Goal: Register for event/course

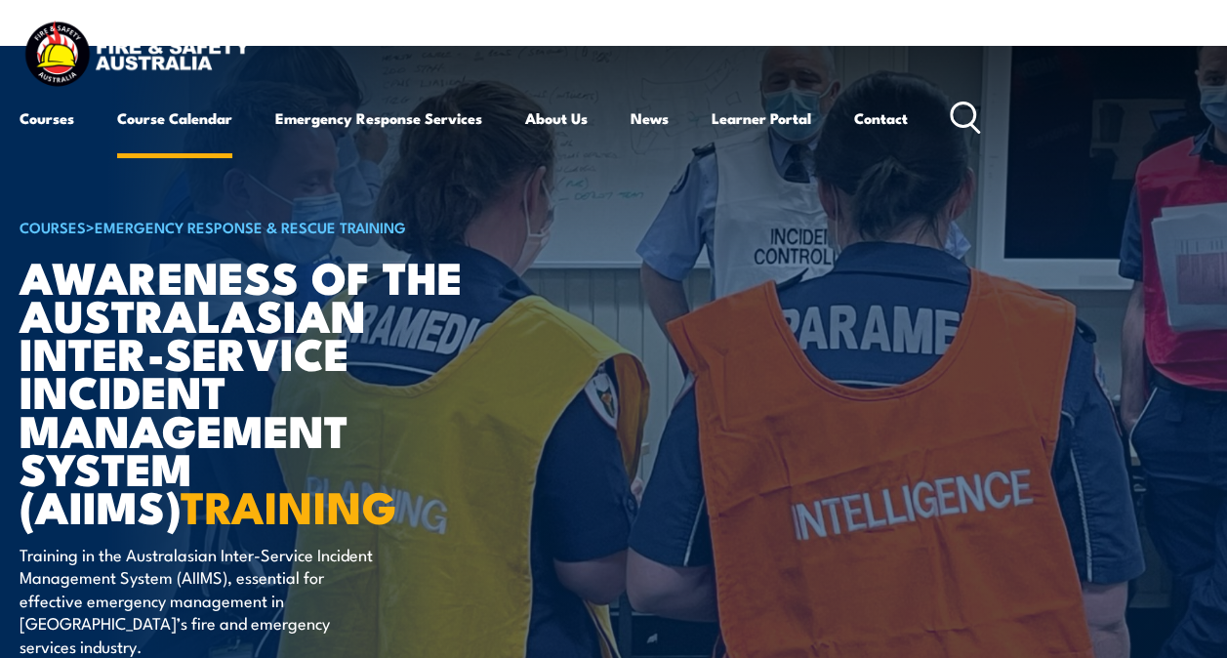
click at [204, 113] on link "Course Calendar" at bounding box center [174, 118] width 115 height 47
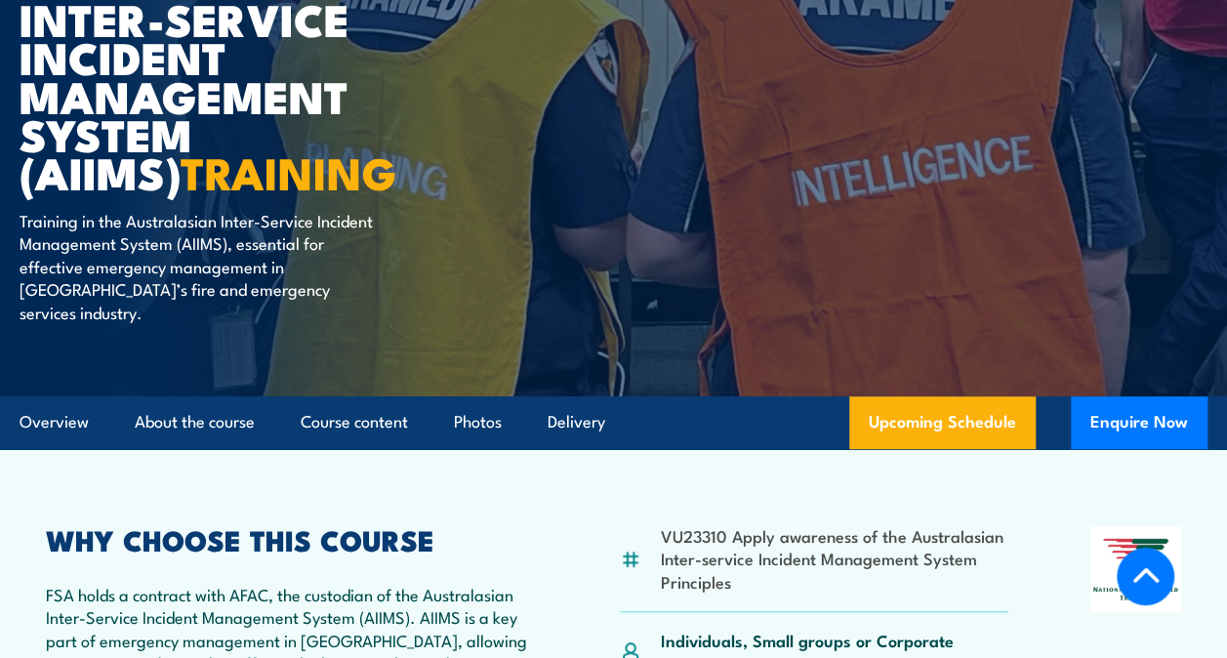
scroll to position [344, 0]
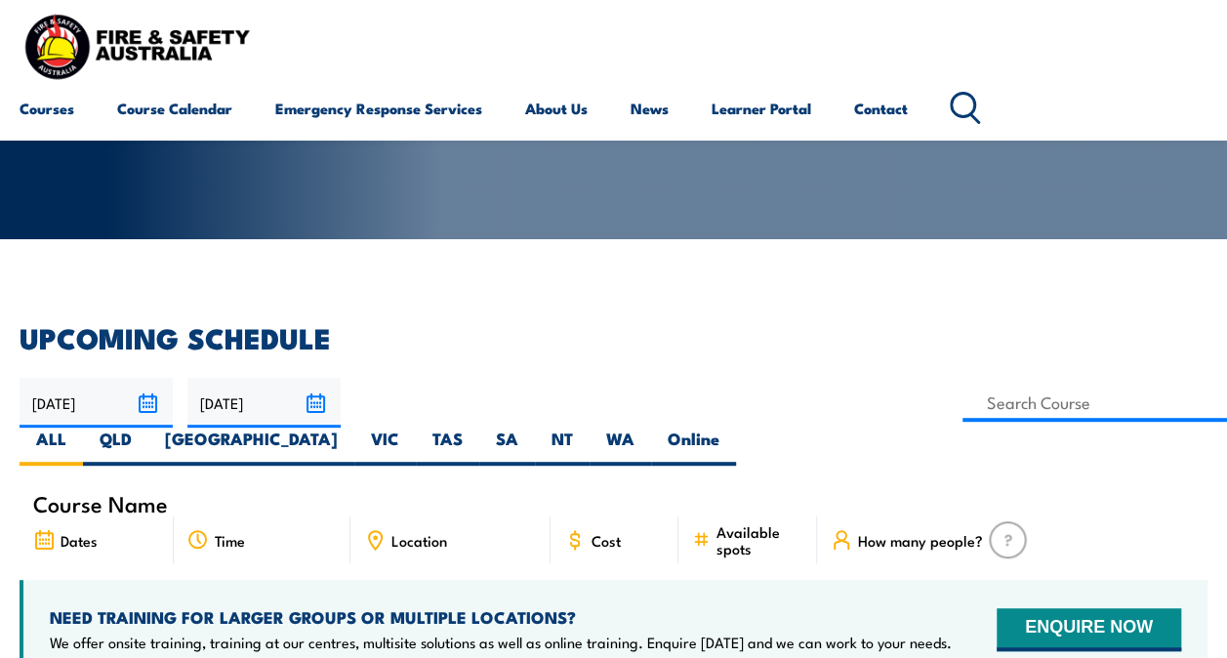
scroll to position [263, 0]
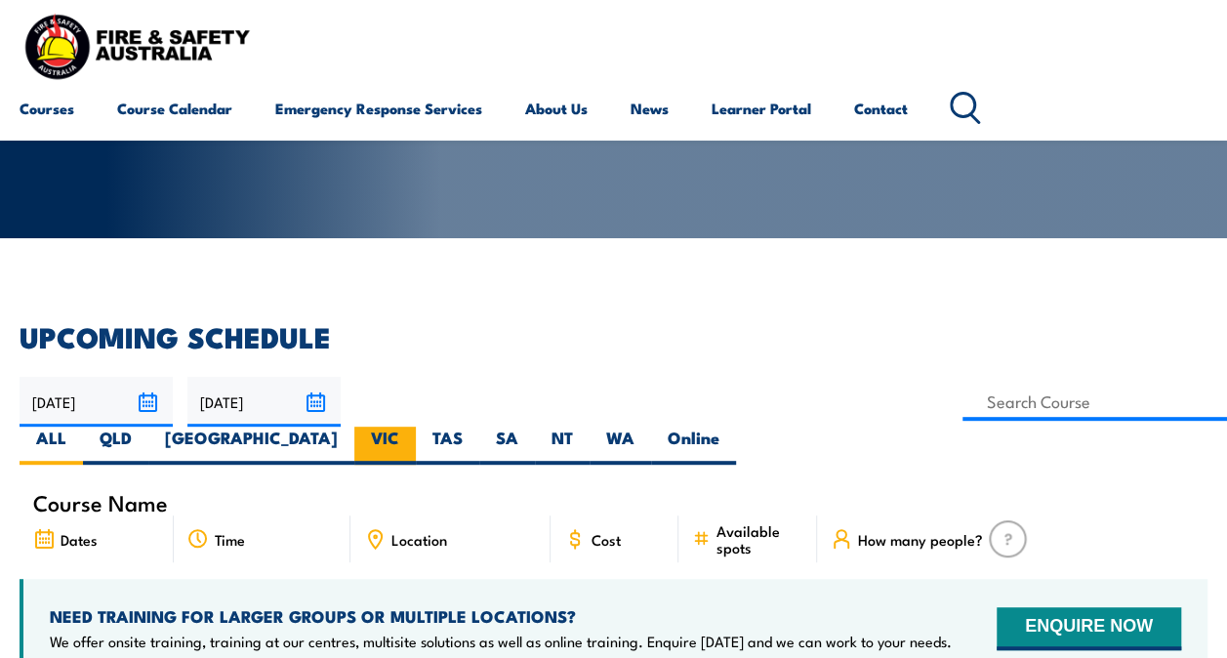
click at [416, 427] on label "VIC" at bounding box center [384, 446] width 61 height 38
click at [412, 427] on input "VIC" at bounding box center [405, 433] width 13 height 13
radio input "true"
click at [416, 427] on label "VIC" at bounding box center [384, 446] width 61 height 38
click at [412, 427] on input "VIC" at bounding box center [405, 433] width 13 height 13
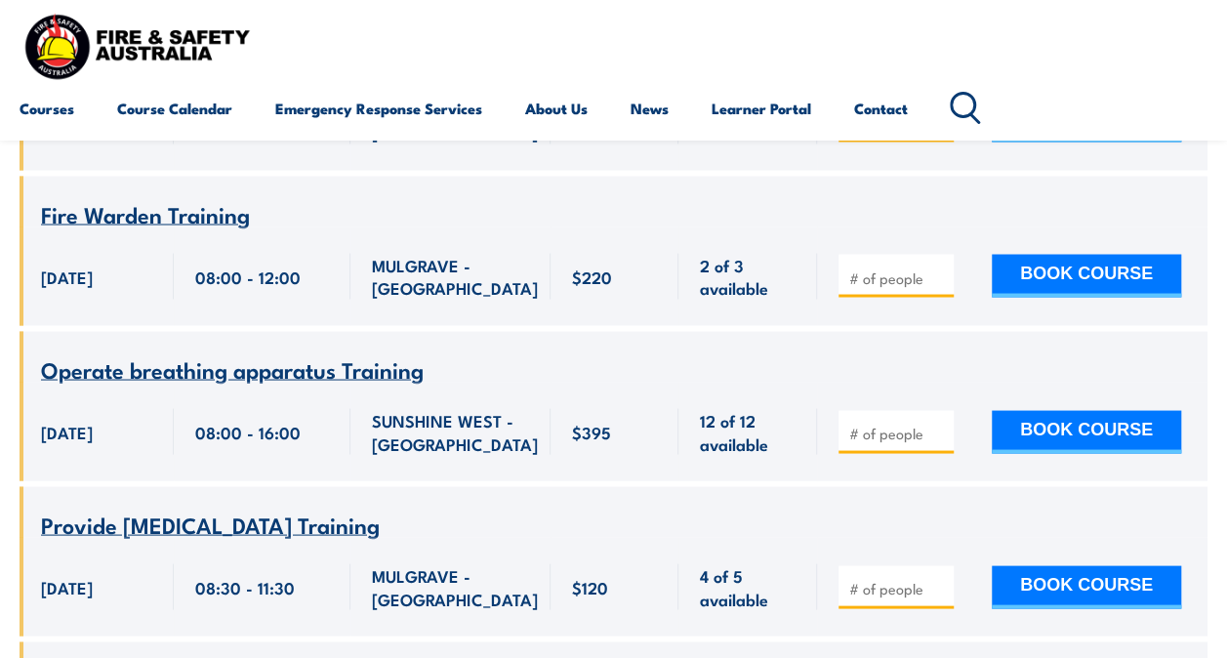
scroll to position [9010, 0]
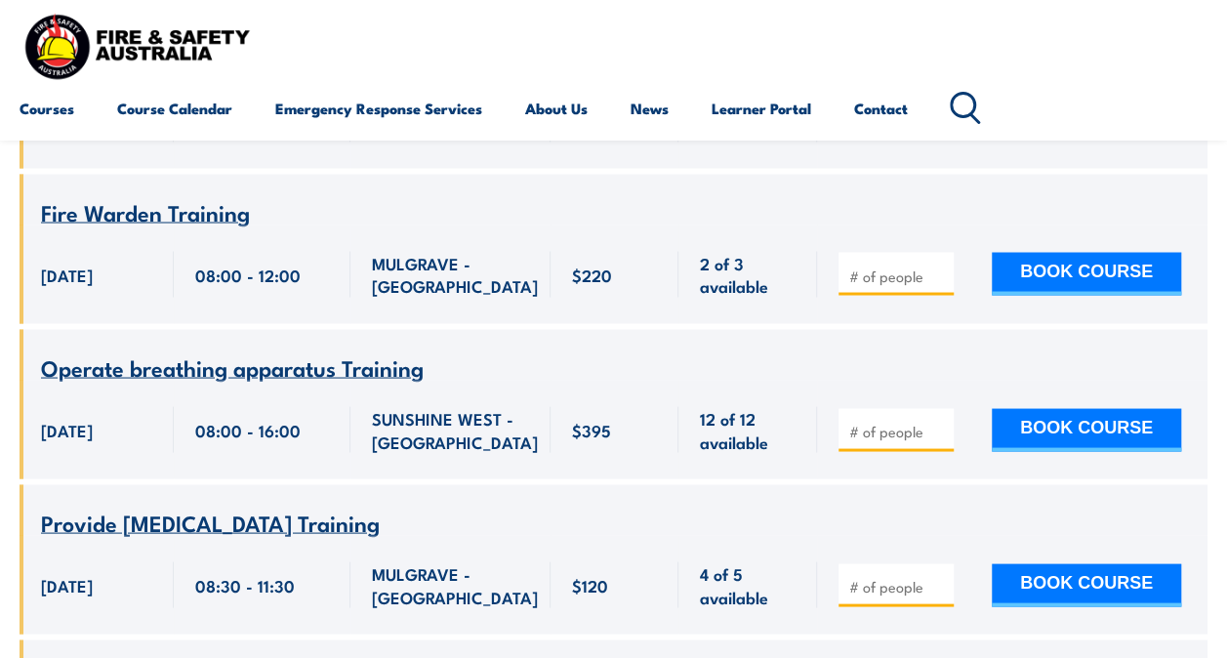
click at [422, 168] on div "MULGRAVE - VIC" at bounding box center [450, 118] width 200 height 99
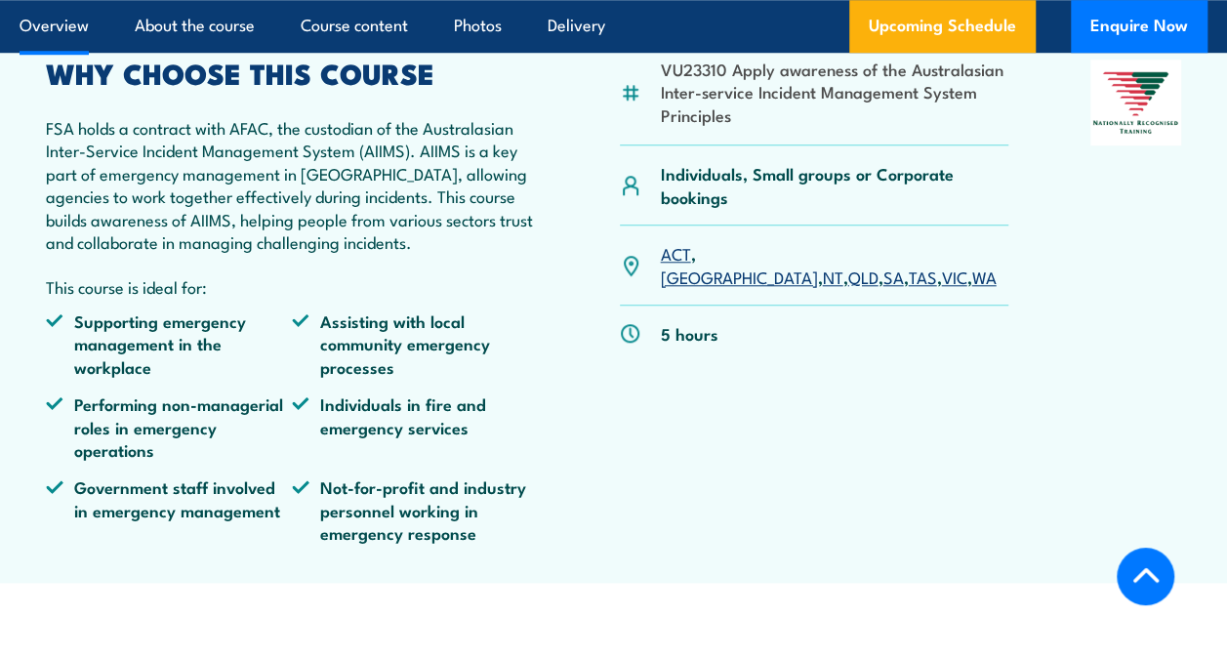
scroll to position [804, 0]
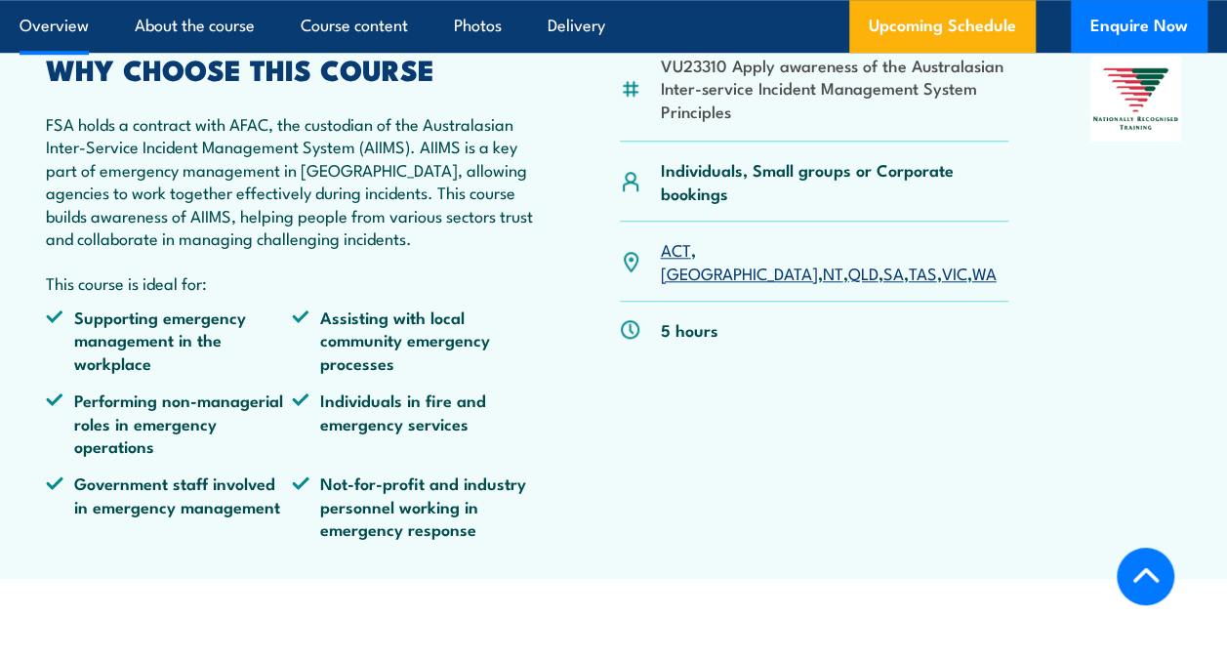
click at [941, 261] on link "VIC" at bounding box center [953, 272] width 25 height 23
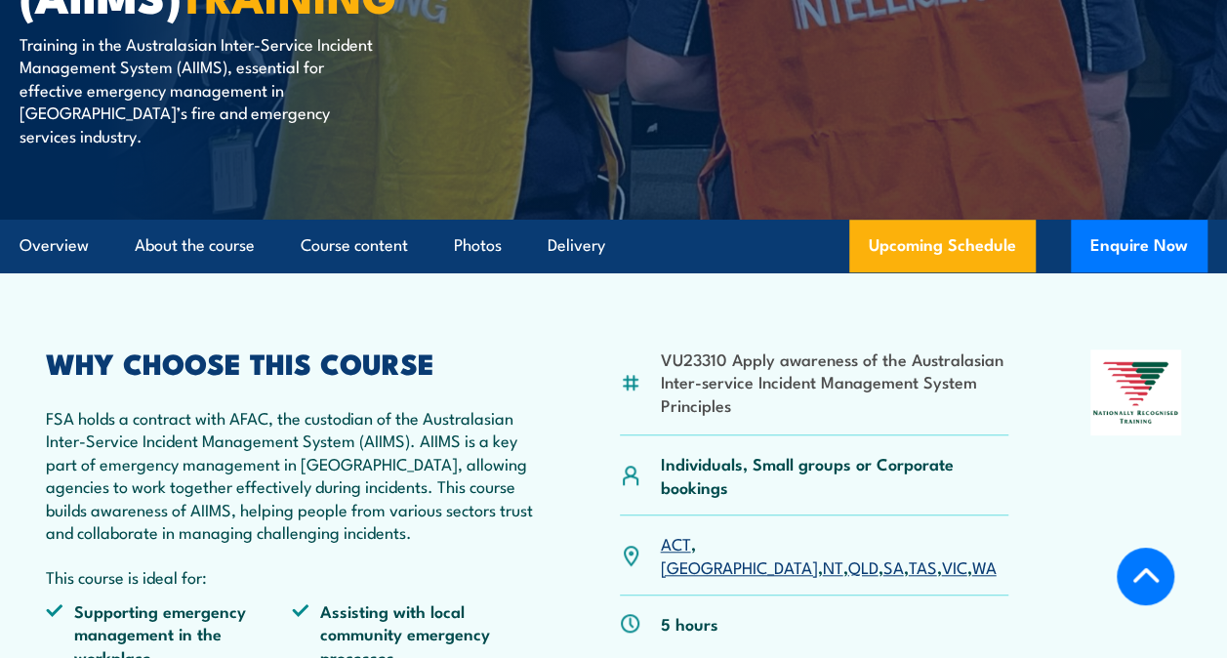
scroll to position [512, 0]
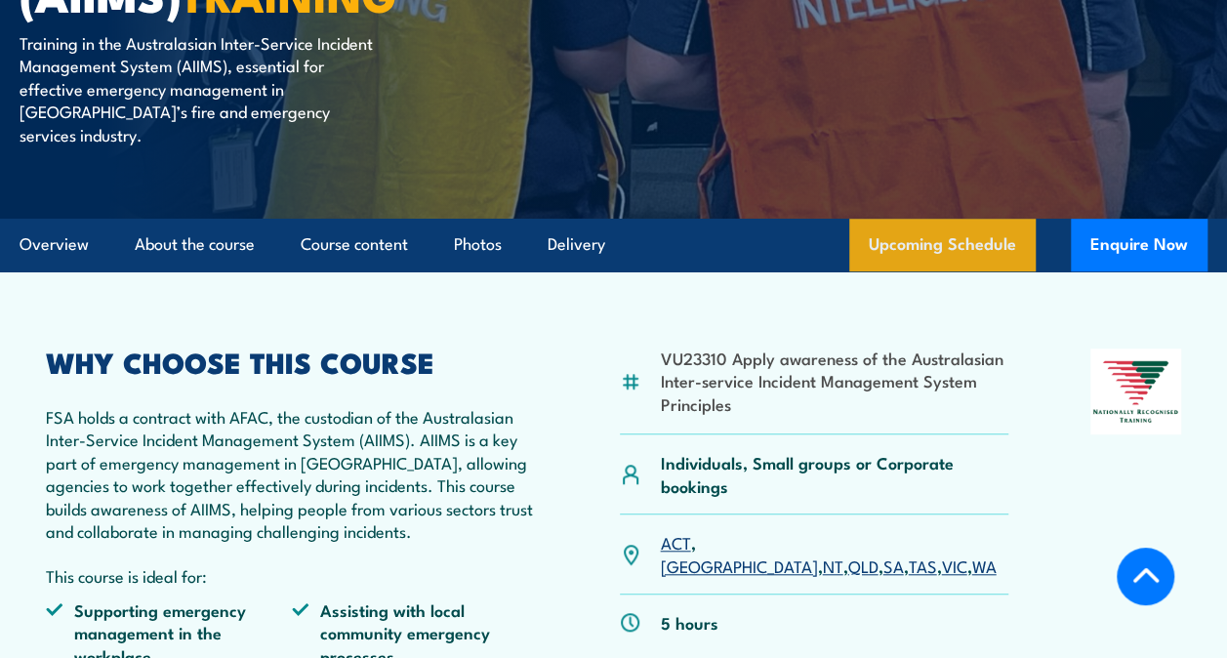
click at [937, 225] on link "Upcoming Schedule" at bounding box center [942, 245] width 186 height 53
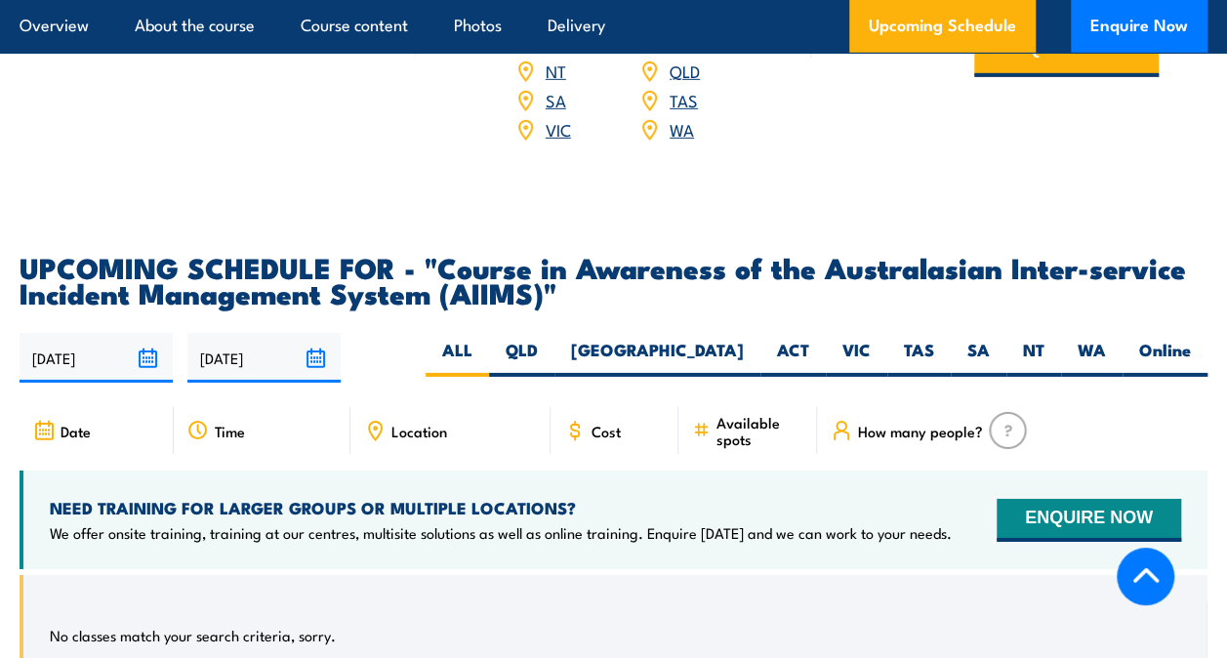
scroll to position [3199, 0]
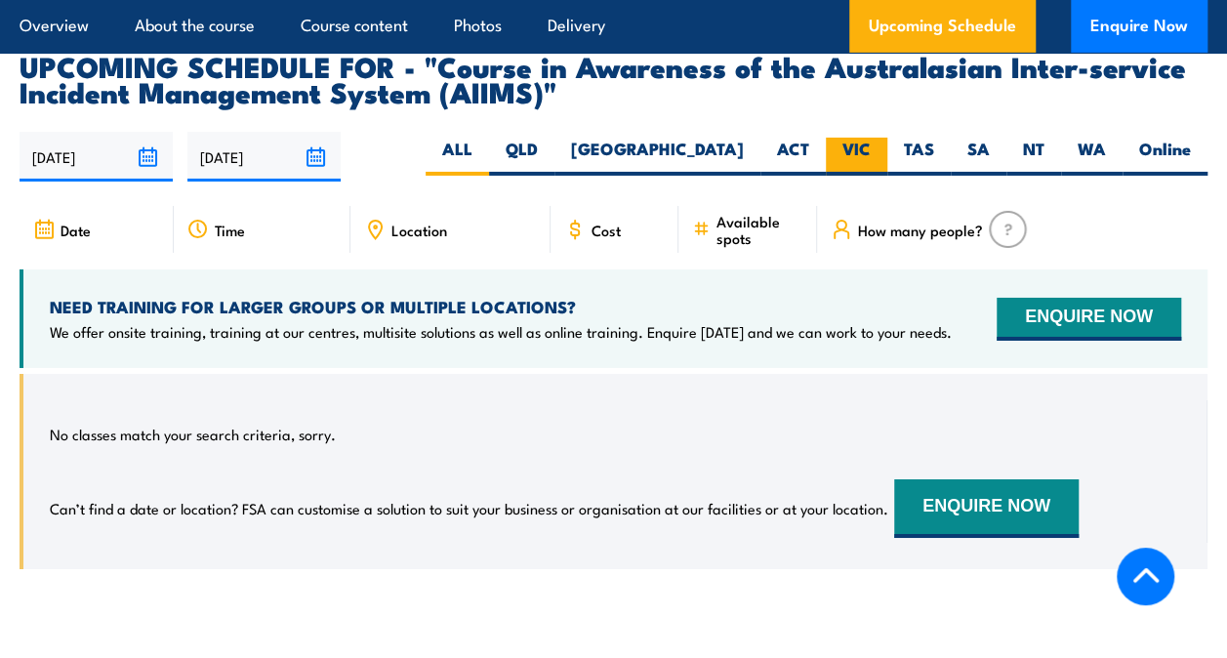
click at [864, 138] on label "VIC" at bounding box center [856, 157] width 61 height 38
click at [871, 138] on input "VIC" at bounding box center [877, 144] width 13 height 13
radio input "true"
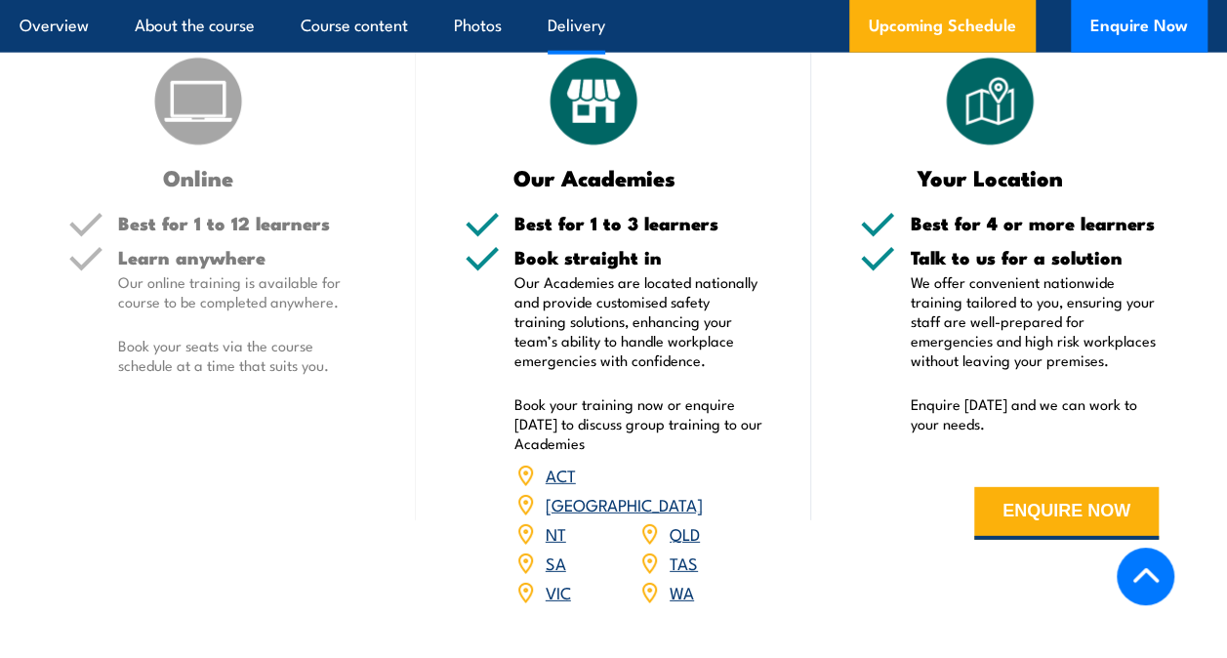
scroll to position [2519, 0]
